Goal: Task Accomplishment & Management: Complete application form

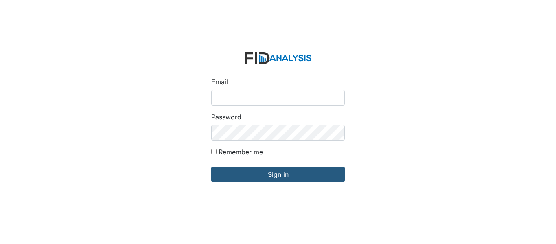
click at [245, 96] on input "Email" at bounding box center [277, 97] width 133 height 15
type input "[EMAIL_ADDRESS][DOMAIN_NAME]"
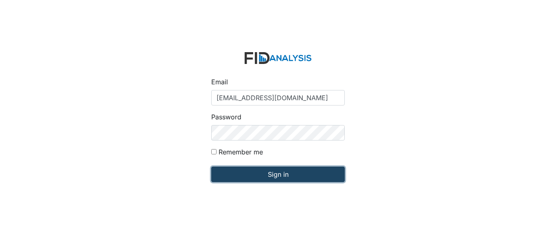
click at [251, 176] on input "Sign in" at bounding box center [277, 173] width 133 height 15
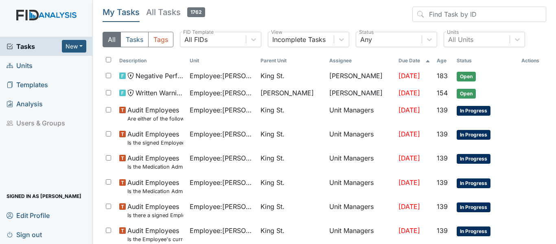
click at [41, 69] on link "Units" at bounding box center [46, 65] width 93 height 19
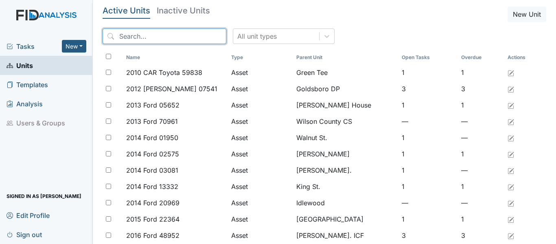
click at [124, 37] on input "search" at bounding box center [164, 35] width 124 height 15
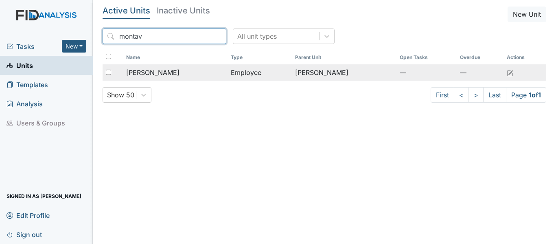
type input "montav"
click at [144, 72] on span "[PERSON_NAME]" at bounding box center [152, 73] width 53 height 10
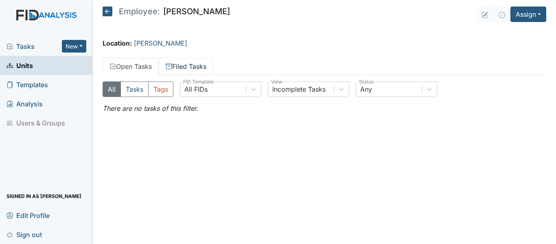
click at [190, 65] on link "Filed Tasks" at bounding box center [186, 66] width 55 height 17
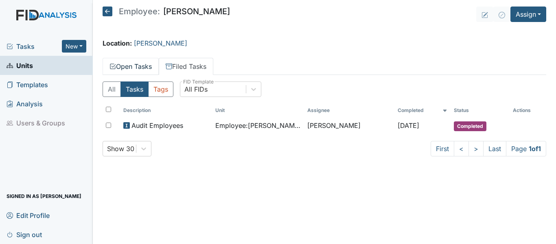
click at [128, 67] on link "Open Tasks" at bounding box center [130, 66] width 56 height 17
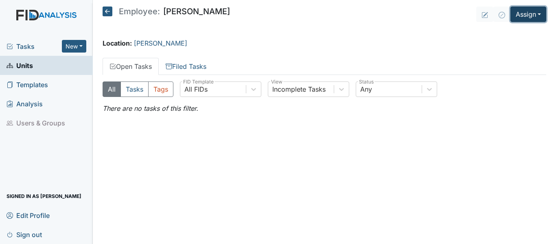
click at [514, 19] on button "Assign" at bounding box center [528, 14] width 36 height 15
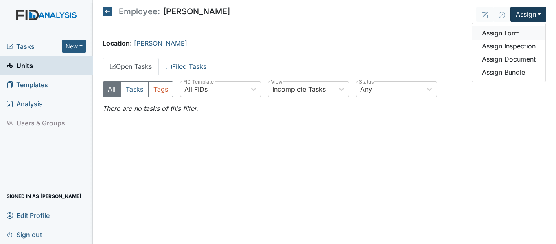
click at [501, 33] on link "Assign Form" at bounding box center [508, 32] width 73 height 13
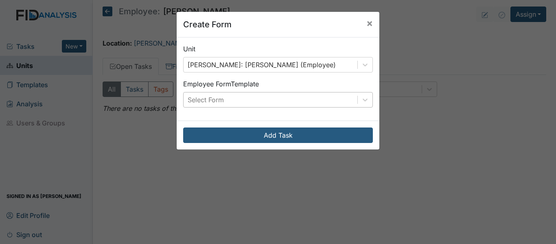
click at [348, 101] on div "Select Form" at bounding box center [270, 99] width 174 height 15
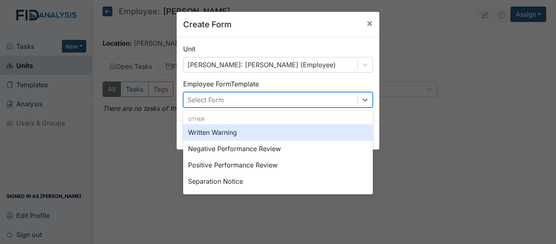
click at [293, 131] on div "Written Warning" at bounding box center [278, 132] width 190 height 16
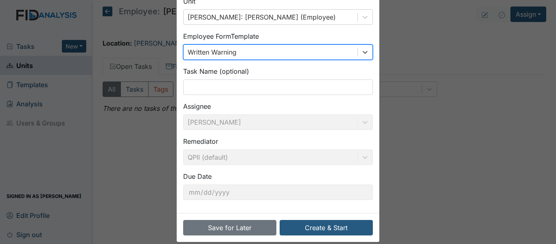
scroll to position [57, 0]
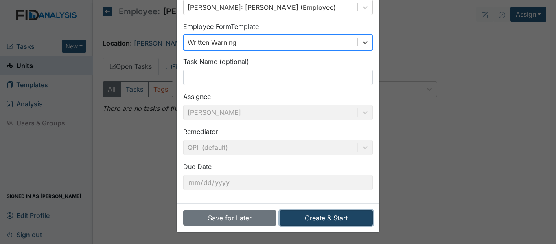
click at [353, 217] on button "Create & Start" at bounding box center [325, 217] width 93 height 15
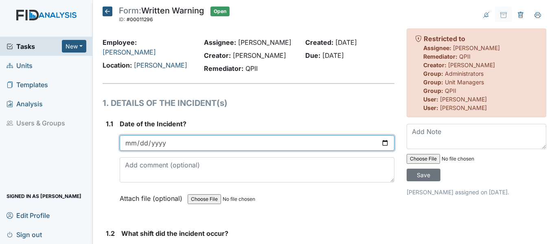
click at [379, 143] on input "date" at bounding box center [257, 142] width 275 height 15
type input "2025-09-21"
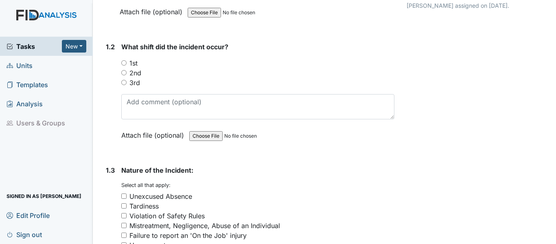
scroll to position [189, 0]
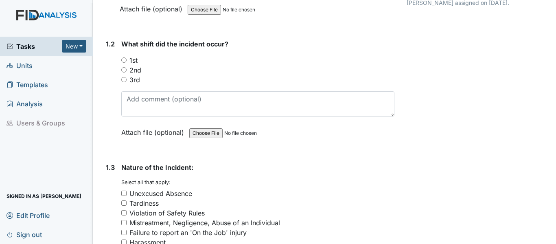
click at [131, 79] on label "3rd" at bounding box center [134, 80] width 11 height 10
click at [126, 79] on input "3rd" at bounding box center [123, 79] width 5 height 5
radio input "true"
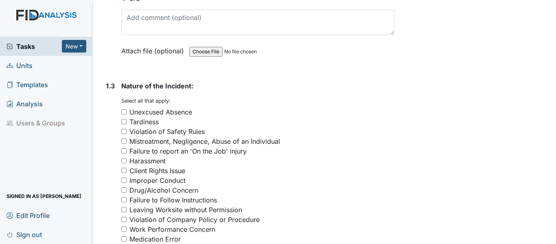
scroll to position [298, 0]
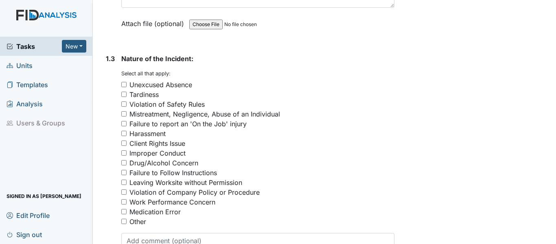
click at [123, 105] on input "Violation of Safety Rules" at bounding box center [123, 103] width 5 height 5
checkbox input "true"
click at [122, 190] on input "Violation of Company Policy or Procedure" at bounding box center [123, 191] width 5 height 5
checkbox input "true"
click at [122, 203] on input "Work Performance Concern" at bounding box center [123, 201] width 5 height 5
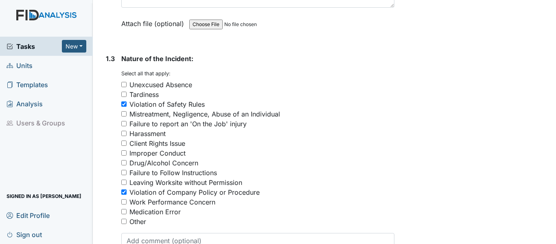
checkbox input "true"
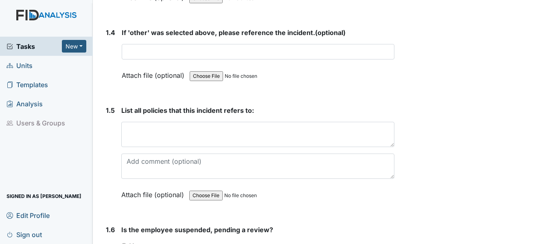
scroll to position [590, 0]
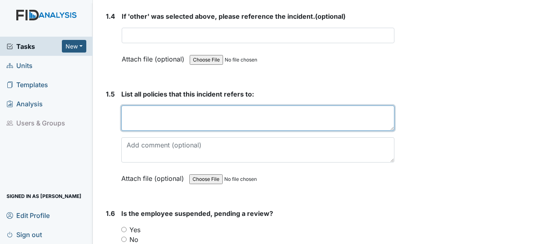
click at [203, 110] on textarea at bounding box center [257, 117] width 273 height 25
click at [139, 112] on textarea "801 2(m)" at bounding box center [257, 117] width 273 height 25
click at [167, 112] on textarea "801:2(m)" at bounding box center [257, 117] width 273 height 25
click at [156, 117] on textarea "801:2(m)" at bounding box center [257, 117] width 273 height 25
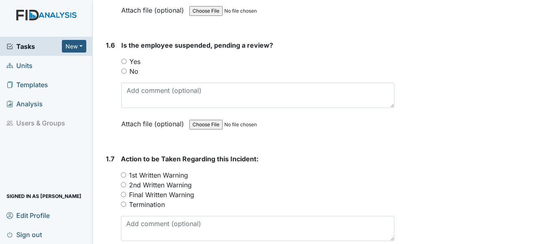
scroll to position [780, 0]
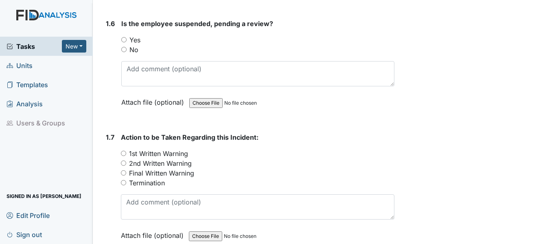
type textarea "801:2(m)(x)"
click at [133, 48] on label "No" at bounding box center [133, 50] width 9 height 10
click at [126, 48] on input "No" at bounding box center [123, 49] width 5 height 5
radio input "true"
click at [137, 172] on label "Final Written Warning" at bounding box center [161, 173] width 65 height 10
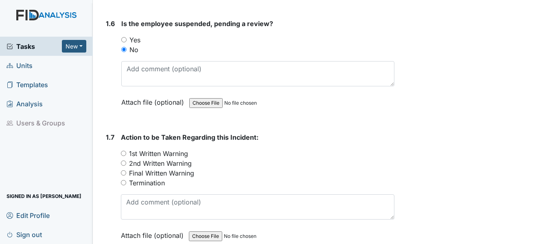
click at [126, 172] on input "Final Written Warning" at bounding box center [123, 172] width 5 height 5
radio input "true"
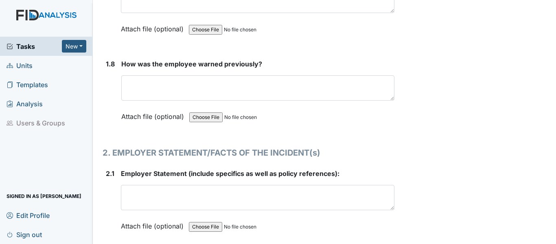
scroll to position [1002, 0]
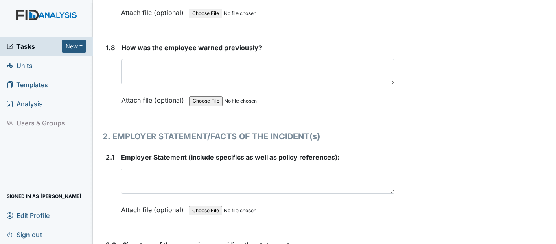
click at [201, 57] on div "How was the employee warned previously? This field is required. Attach file (op…" at bounding box center [257, 77] width 273 height 68
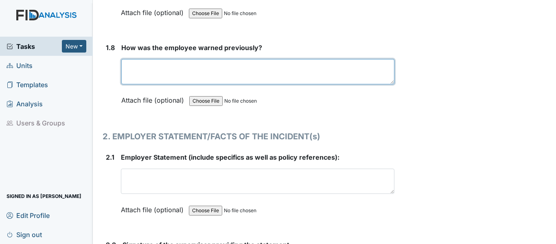
click at [194, 63] on textarea at bounding box center [257, 71] width 273 height 25
type textarea "O"
type textarea "Verbally during orientation"
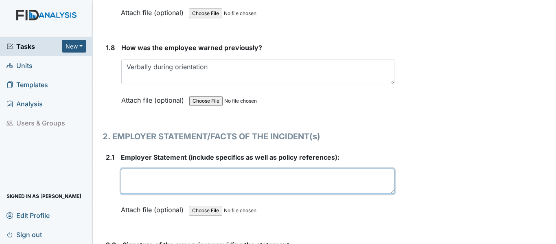
click at [183, 170] on textarea at bounding box center [257, 180] width 273 height 25
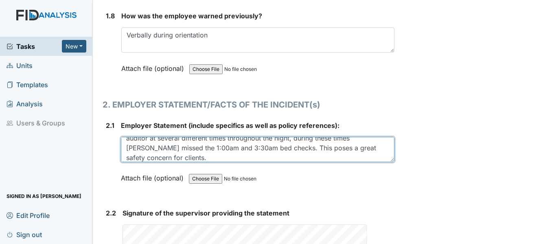
scroll to position [1037, 0]
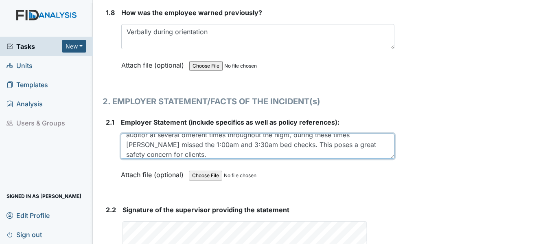
type textarea "On the morning of [DATE] [PERSON_NAME] was found to be asleep by the night audi…"
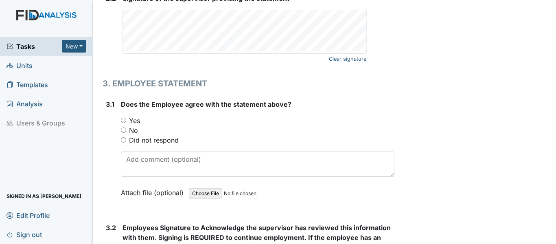
scroll to position [1254, 0]
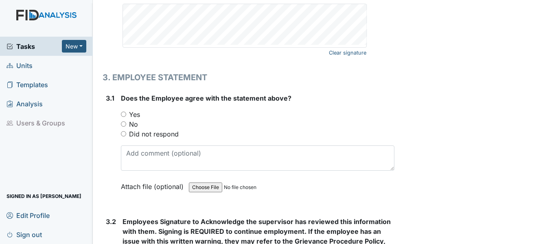
click at [132, 124] on label "No" at bounding box center [133, 124] width 9 height 10
click at [126, 124] on input "No" at bounding box center [123, 123] width 5 height 5
radio input "true"
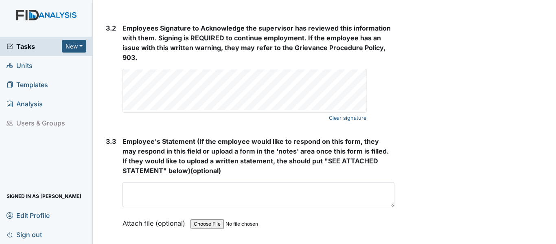
scroll to position [1479, 0]
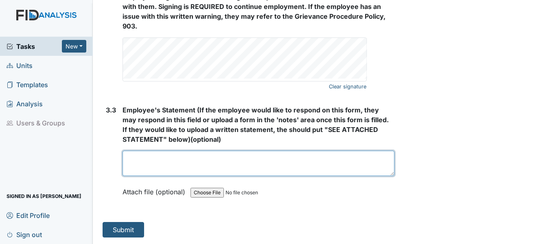
click at [133, 162] on textarea at bounding box center [258, 162] width 272 height 25
click at [168, 157] on textarea "Pleasew" at bounding box center [258, 162] width 272 height 25
paste textarea "Meal obs"
click at [205, 153] on textarea "Please fix air 7 Meal obse" at bounding box center [258, 162] width 272 height 25
click at [192, 157] on textarea "Please fix air & venlation" at bounding box center [258, 162] width 272 height 25
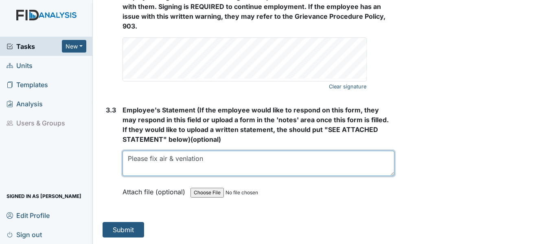
drag, startPoint x: 192, startPoint y: 157, endPoint x: 174, endPoint y: 167, distance: 20.0
click at [174, 167] on textarea "Please fix air & venlation" at bounding box center [258, 162] width 272 height 25
click at [196, 161] on textarea "Please fix air & venlation" at bounding box center [258, 162] width 272 height 25
click at [201, 161] on textarea "Please fix air & venlation" at bounding box center [258, 162] width 272 height 25
click at [128, 160] on textarea "Please fix air & ventilation so staff that have severe allergies want get sick …" at bounding box center [258, 162] width 272 height 25
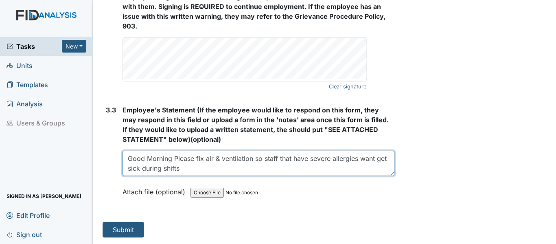
click at [201, 168] on textarea "Good Morning Please fix air & ventilation so staff that have severe allergies w…" at bounding box center [258, 162] width 272 height 25
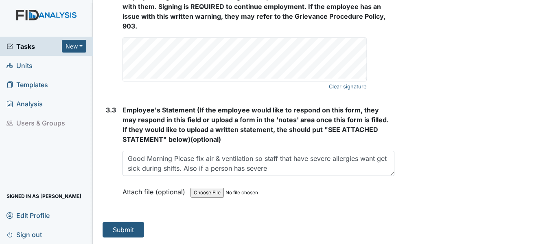
click at [321, 201] on div "Attach file (optional) You can upload .pdf, .txt, .jpg, .jpeg, .png, .csv, .xls…" at bounding box center [258, 192] width 272 height 20
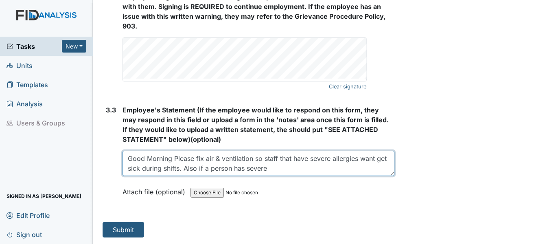
click at [292, 164] on textarea "Good Morning Please fix air & ventilation so staff that have severe allergies w…" at bounding box center [258, 162] width 272 height 25
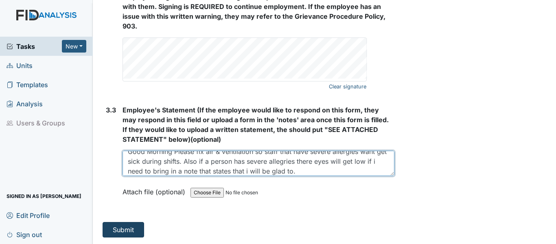
type textarea "Good Morning Please fix air & ventilation so staff that have severe allergies w…"
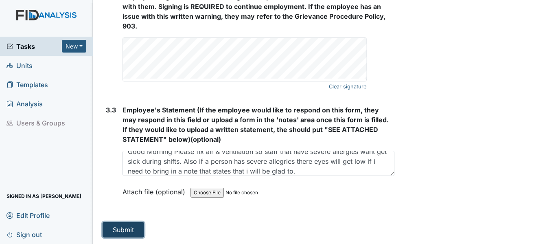
click at [129, 226] on button "Submit" at bounding box center [122, 229] width 41 height 15
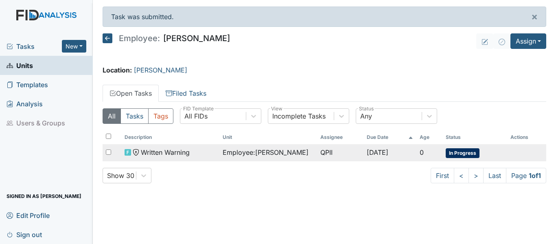
click at [161, 151] on span "Written Warning" at bounding box center [165, 152] width 49 height 10
